Goal: Task Accomplishment & Management: Use online tool/utility

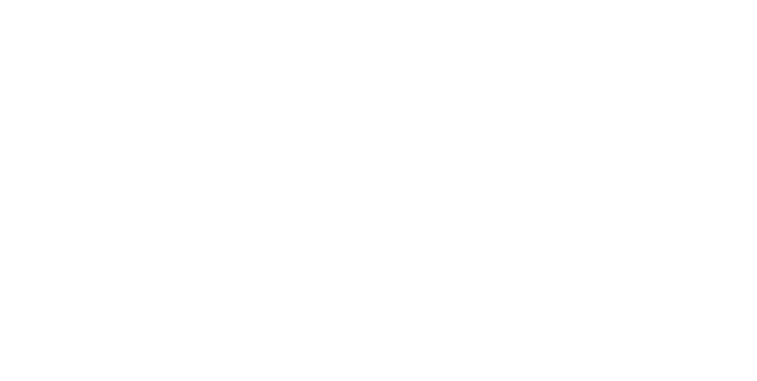
click at [633, 67] on button "Close" at bounding box center [611, 65] width 43 height 19
click at [633, 61] on button "Close" at bounding box center [611, 65] width 43 height 19
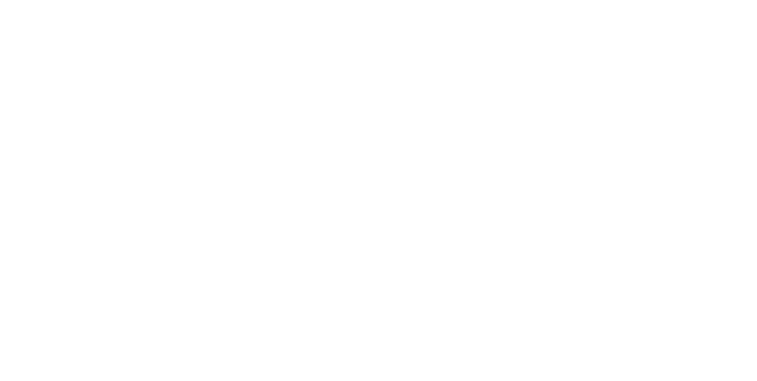
scroll to position [426, 0]
click at [124, 105] on div "Collaborate" at bounding box center [100, 103] width 47 height 11
click at [157, 67] on button "Order details" at bounding box center [100, 74] width 112 height 30
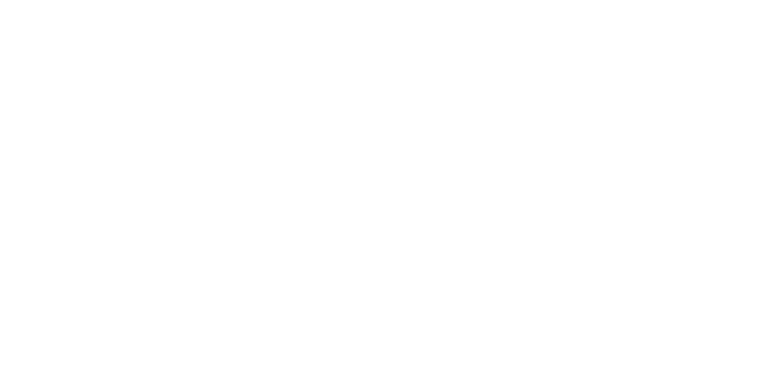
click at [633, 63] on button "Close" at bounding box center [611, 65] width 43 height 19
click at [633, 65] on button "Close" at bounding box center [611, 65] width 43 height 19
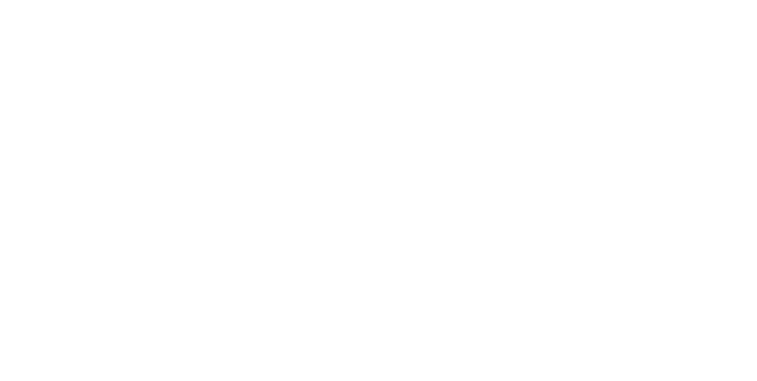
click at [157, 163] on button "Tracking" at bounding box center [100, 163] width 112 height 30
click at [529, 337] on div at bounding box center [484, 333] width 89 height 29
click at [503, 335] on button "button" at bounding box center [495, 334] width 15 height 15
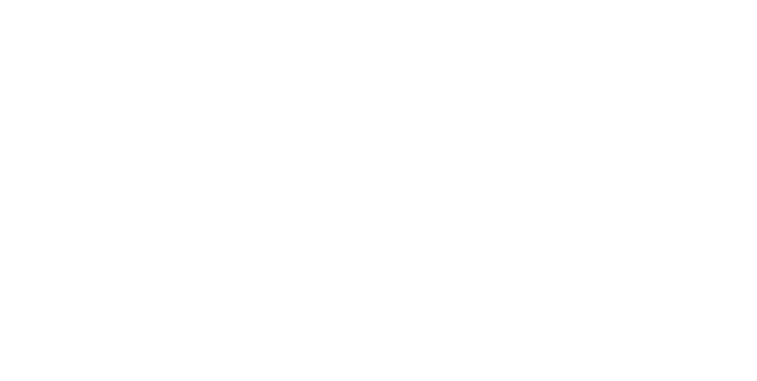
click at [374, 188] on button "Clock Off" at bounding box center [341, 187] width 65 height 19
click at [633, 67] on button "Close" at bounding box center [611, 65] width 43 height 19
click at [157, 114] on button "Collaborate" at bounding box center [100, 104] width 112 height 30
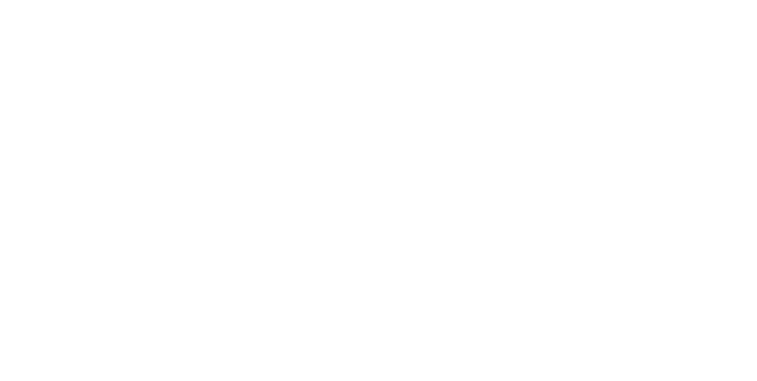
click at [633, 61] on button "Close" at bounding box center [611, 65] width 43 height 19
click at [124, 101] on div "Collaborate" at bounding box center [100, 103] width 47 height 11
